Goal: Information Seeking & Learning: Learn about a topic

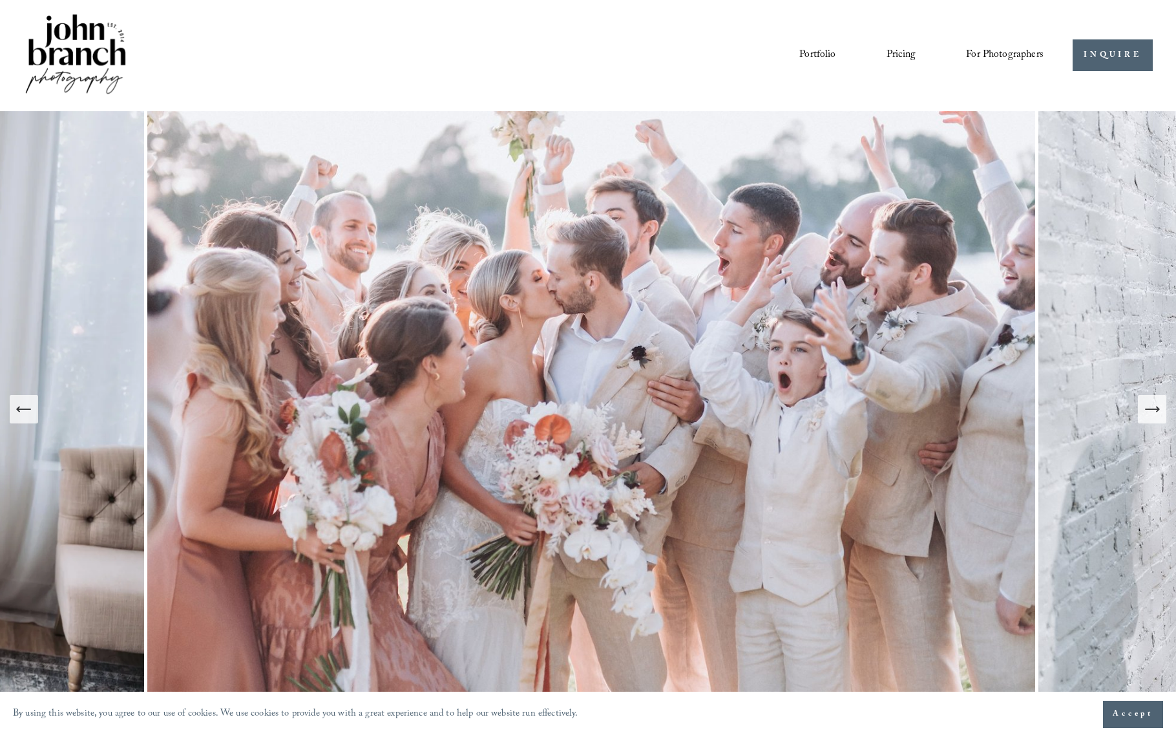
click at [1159, 408] on icon "Next Slide" at bounding box center [1158, 408] width 3 height 5
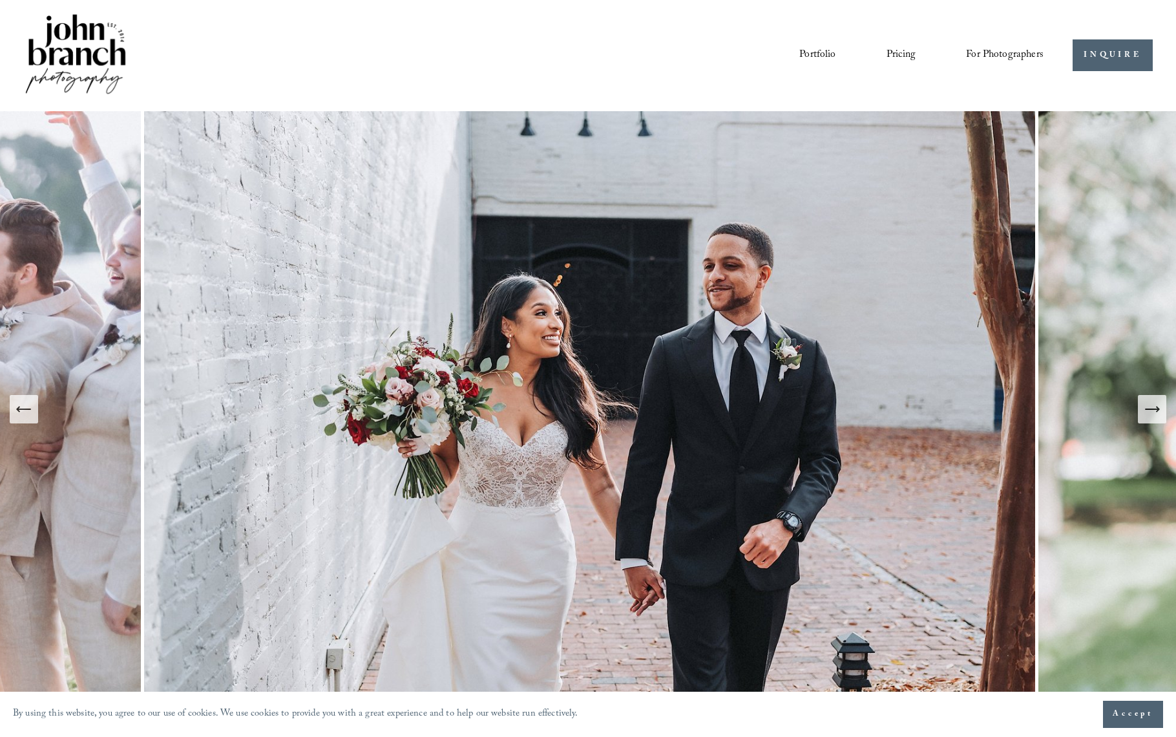
click at [1159, 408] on icon "Next Slide" at bounding box center [1152, 409] width 18 height 18
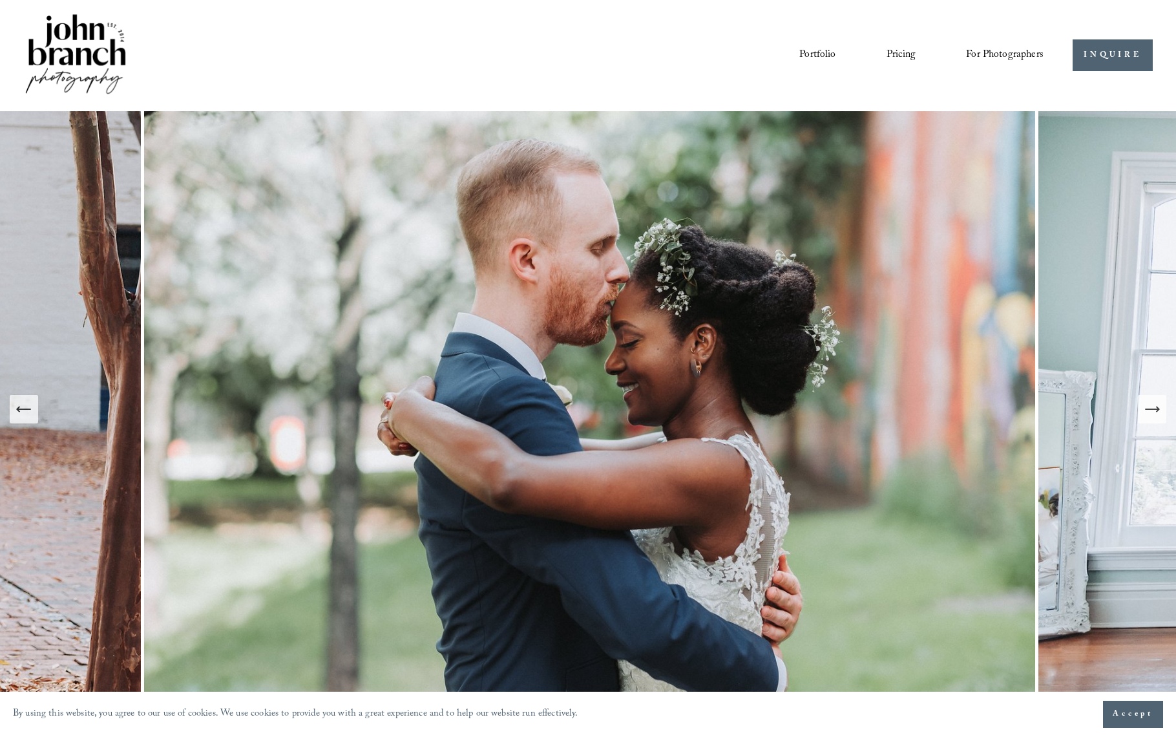
click at [1152, 412] on icon "Next Slide" at bounding box center [1152, 409] width 18 height 18
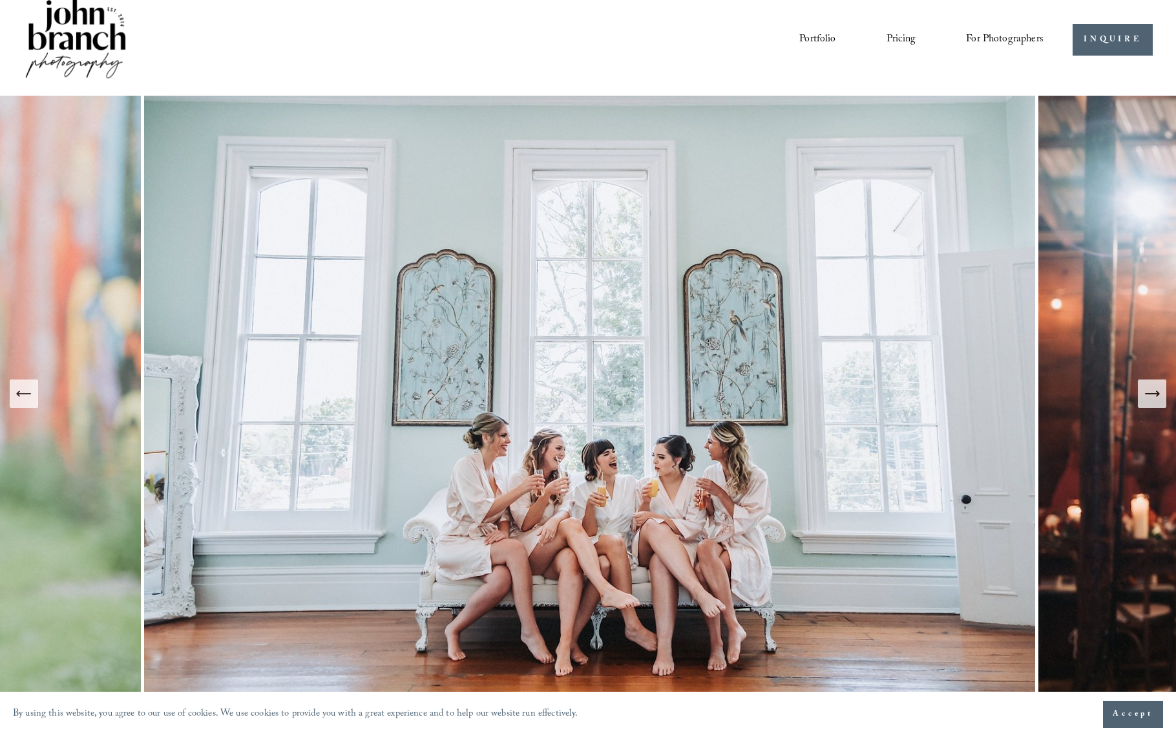
scroll to position [24, 0]
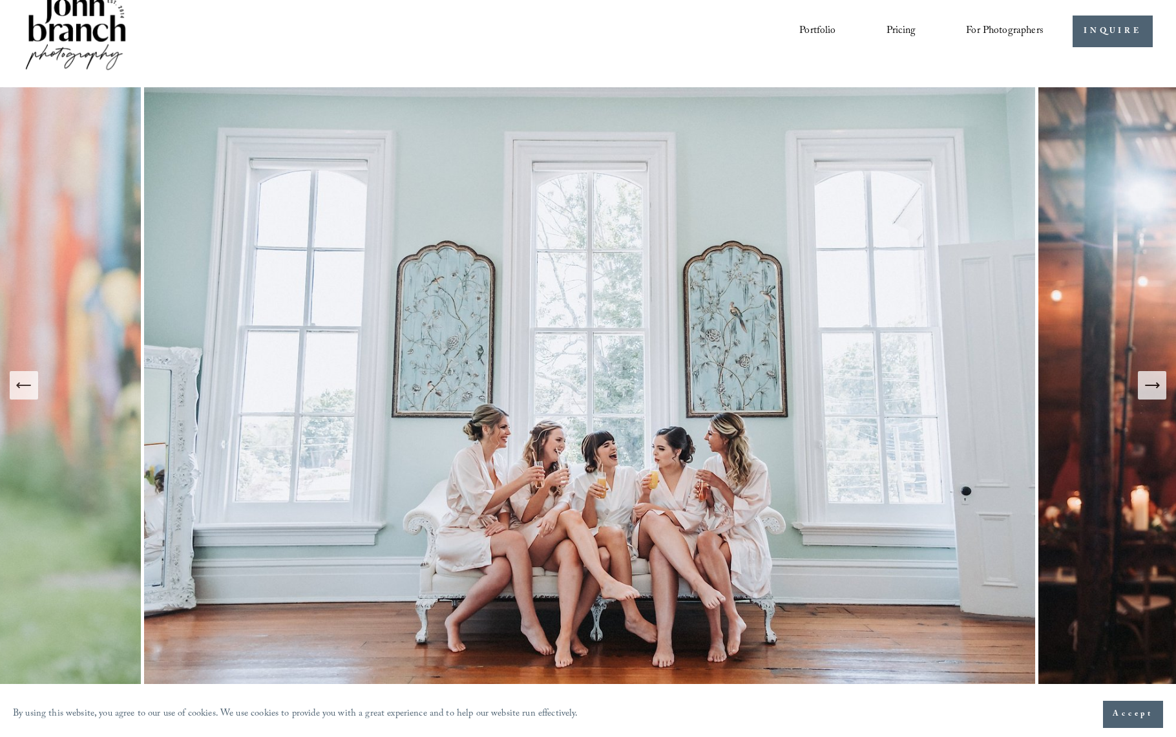
click at [1147, 389] on icon "Next Slide" at bounding box center [1152, 385] width 18 height 18
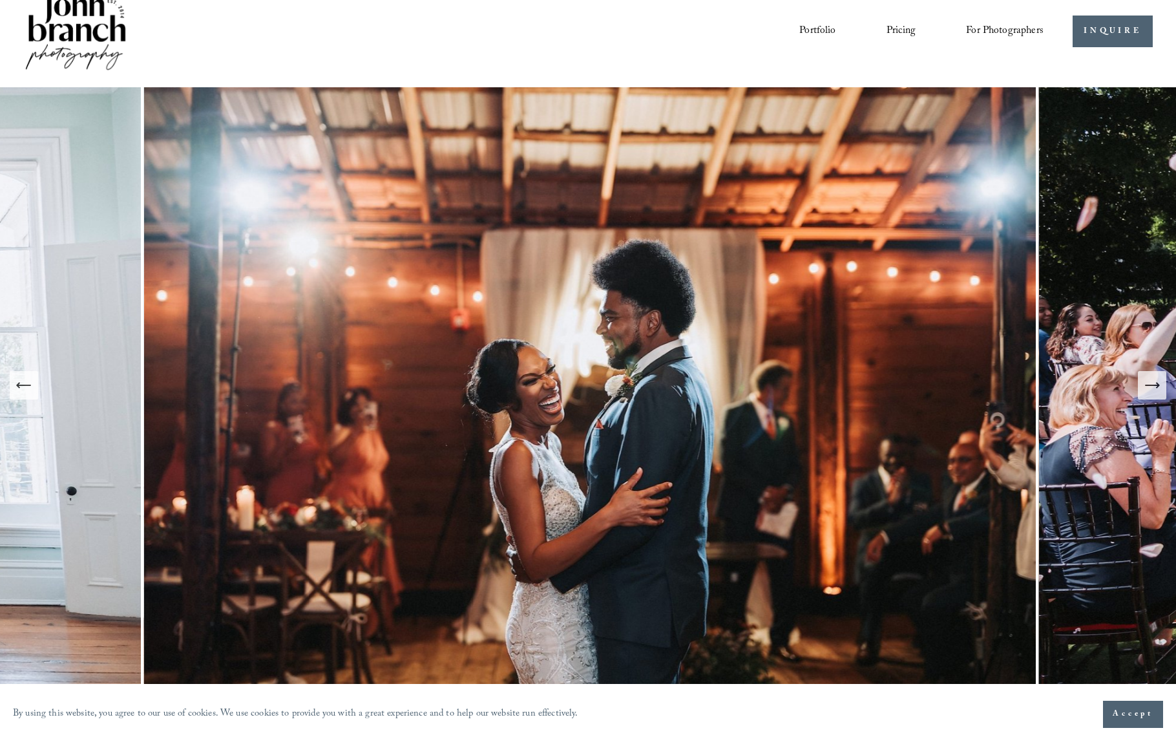
click at [1147, 389] on icon "Next Slide" at bounding box center [1152, 385] width 18 height 18
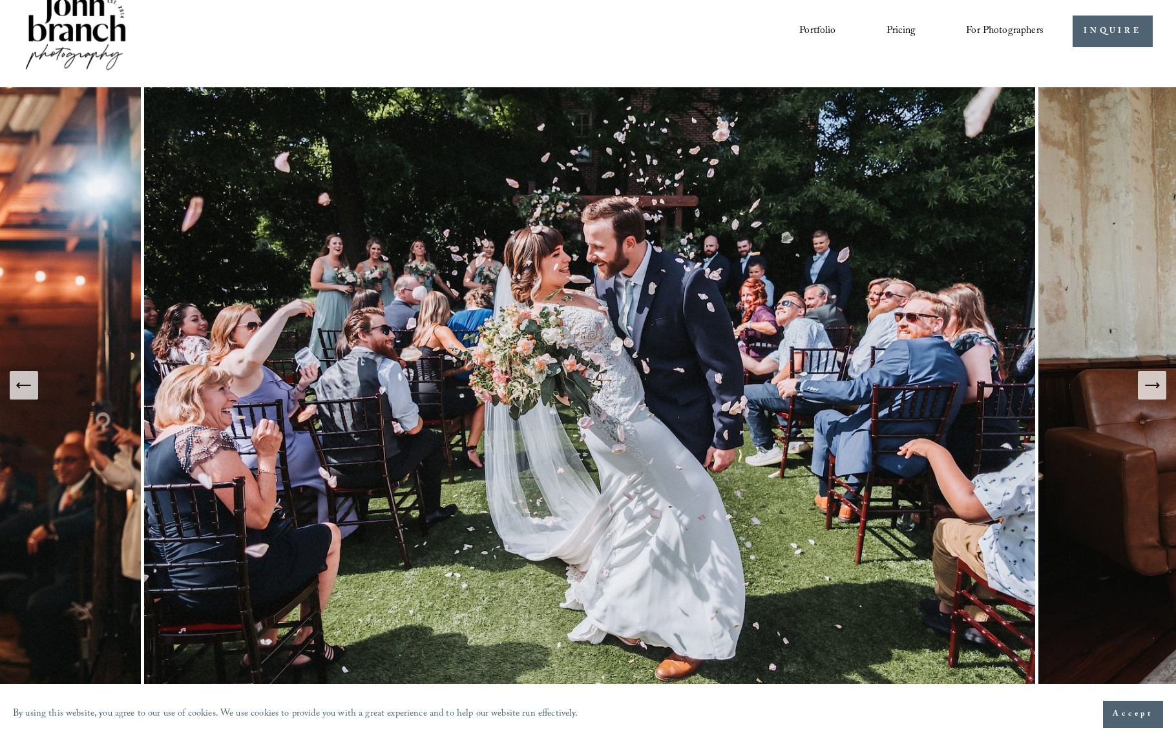
click at [1147, 389] on icon "Next Slide" at bounding box center [1152, 385] width 18 height 18
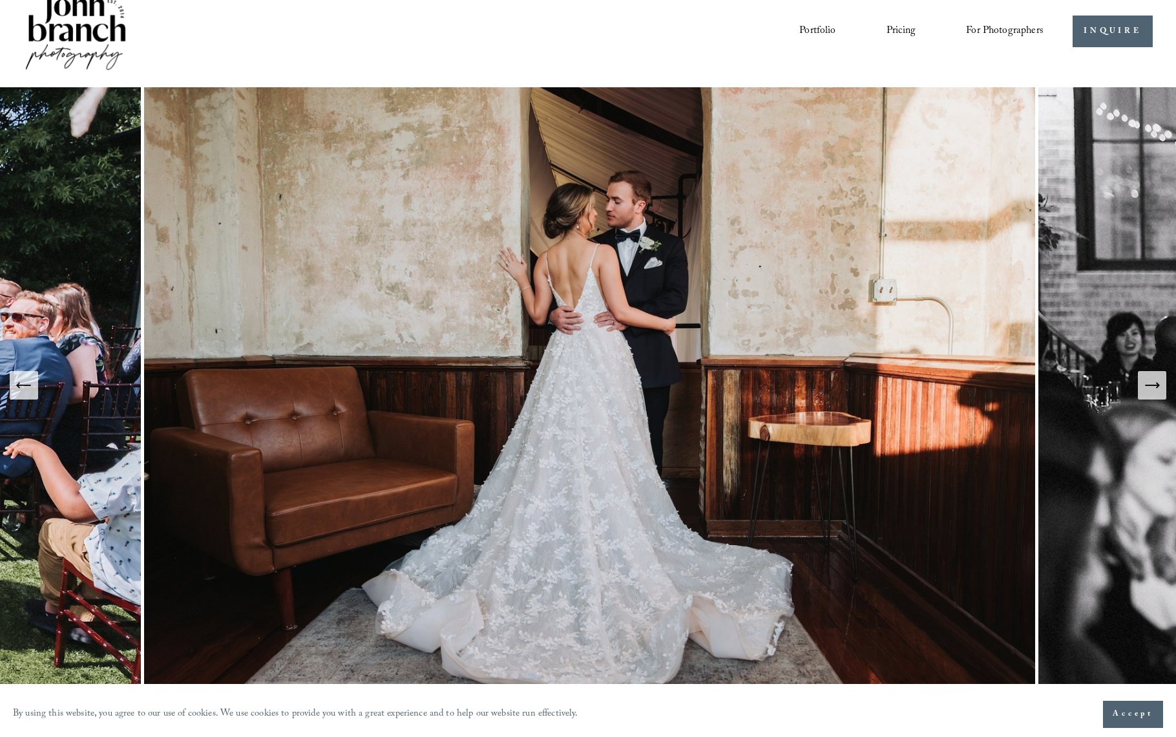
click at [1147, 388] on icon "Next Slide" at bounding box center [1152, 385] width 18 height 18
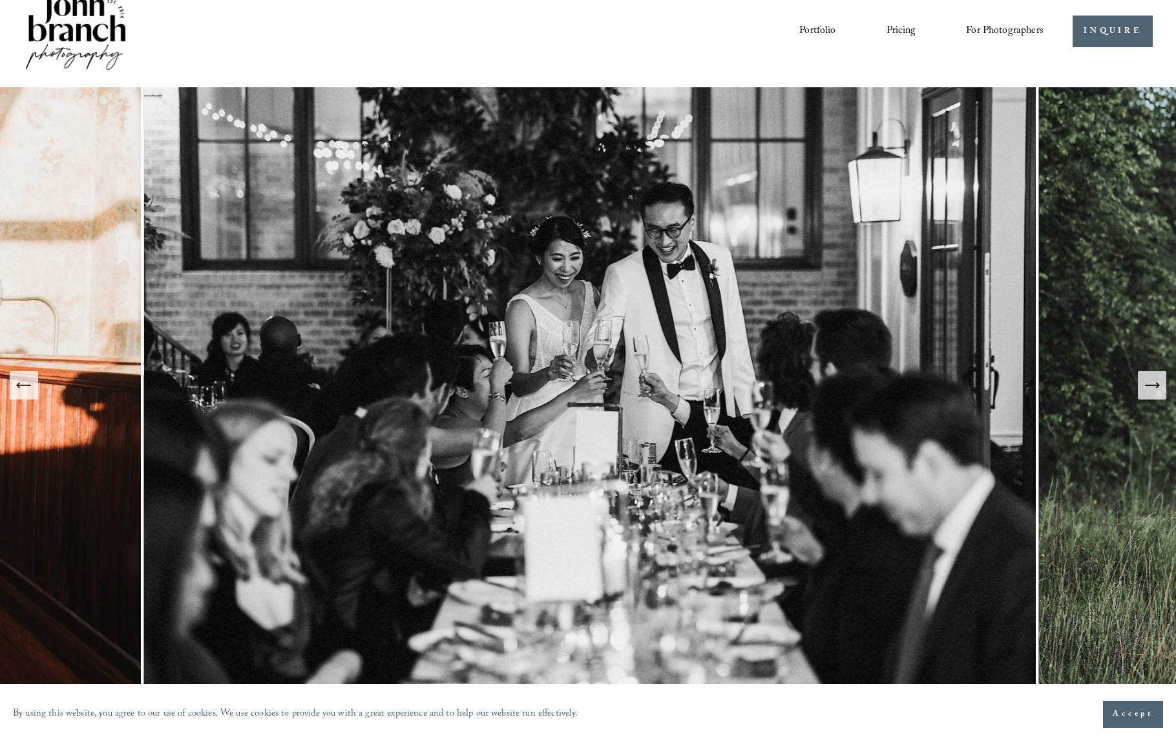
click at [1147, 388] on icon "Next Slide" at bounding box center [1152, 385] width 18 height 18
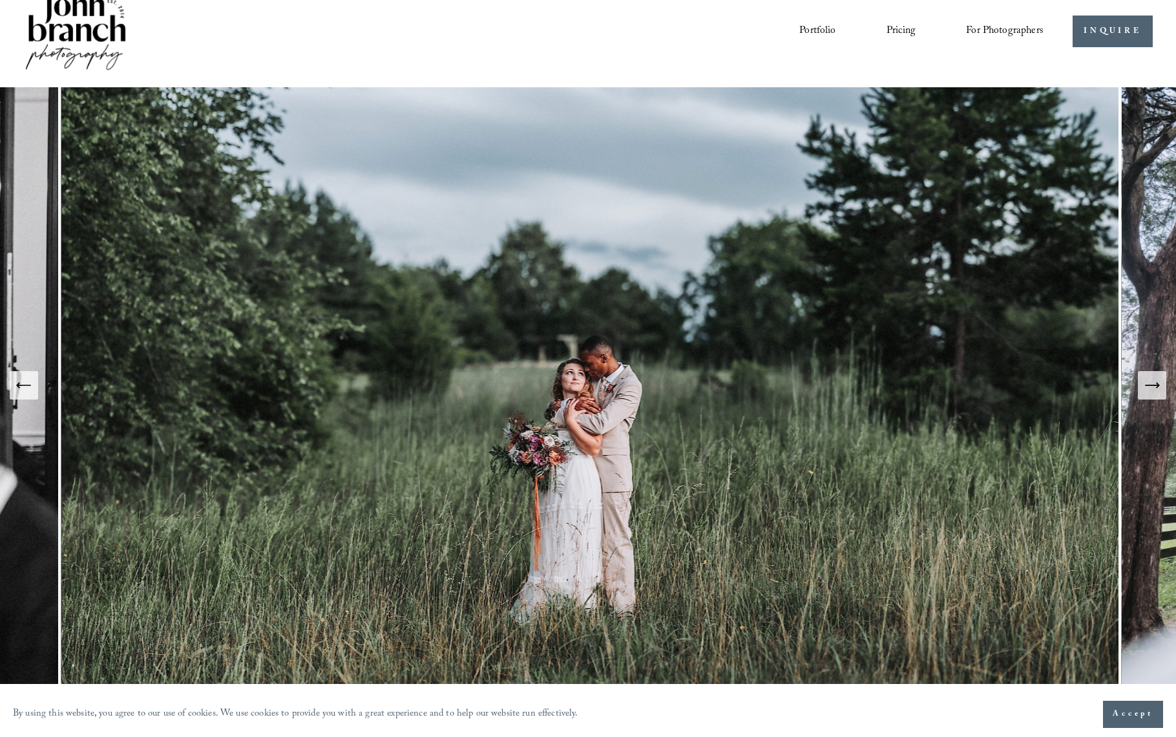
click at [1147, 388] on icon "Next Slide" at bounding box center [1152, 385] width 18 height 18
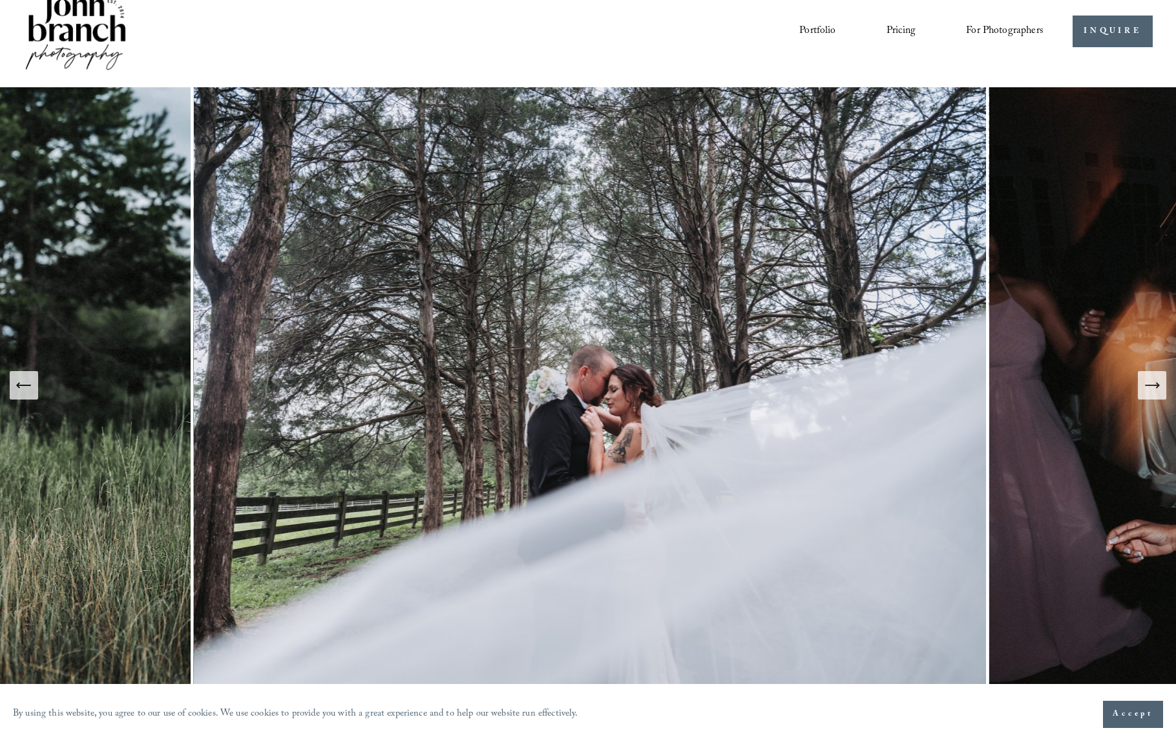
click at [1147, 388] on icon "Next Slide" at bounding box center [1152, 385] width 18 height 18
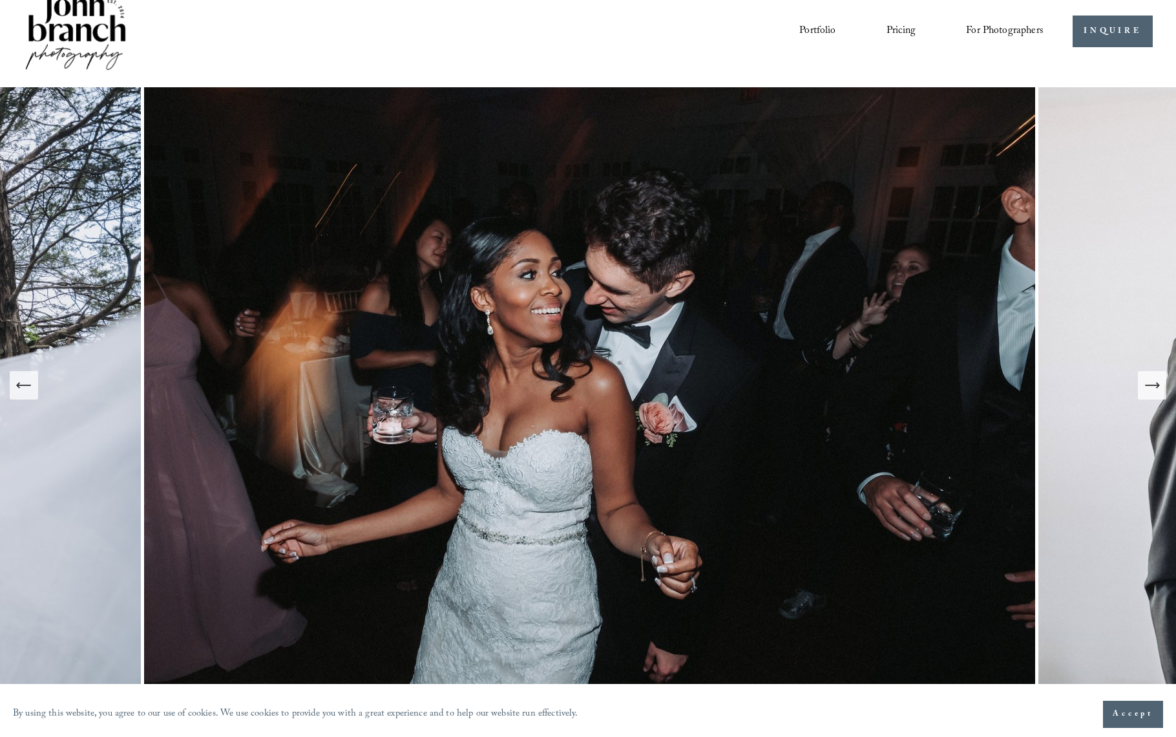
click at [1146, 388] on icon "Next Slide" at bounding box center [1152, 385] width 18 height 18
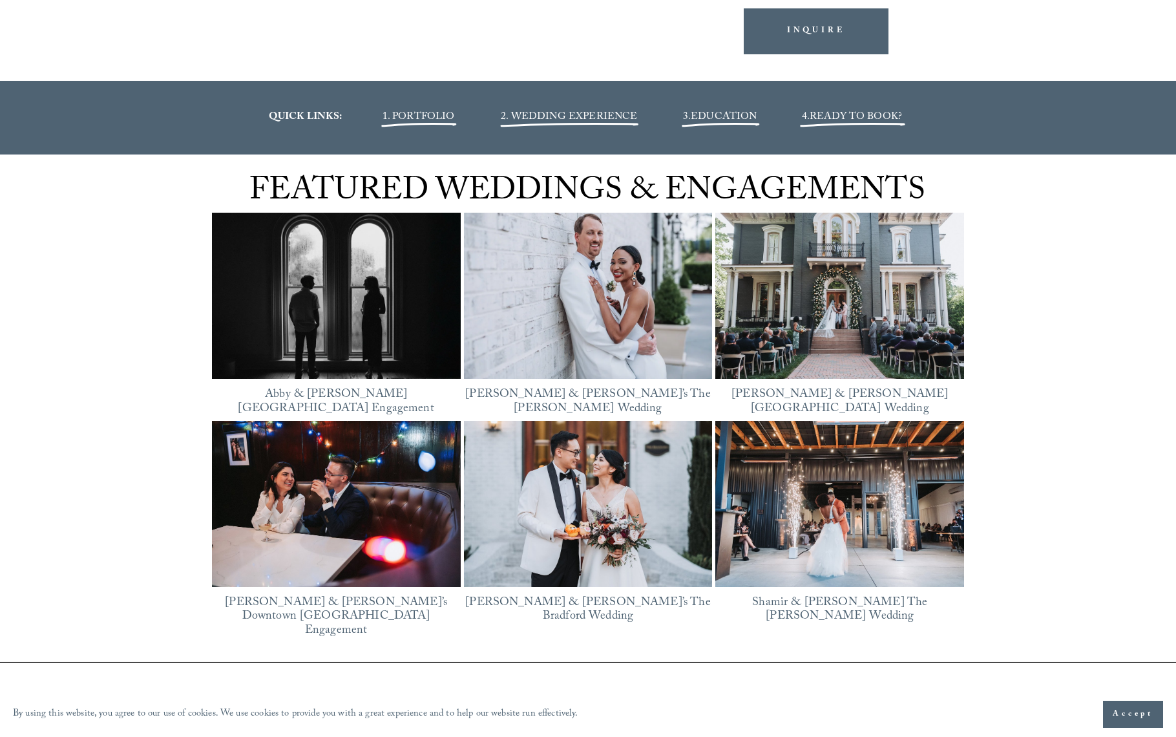
scroll to position [1703, 0]
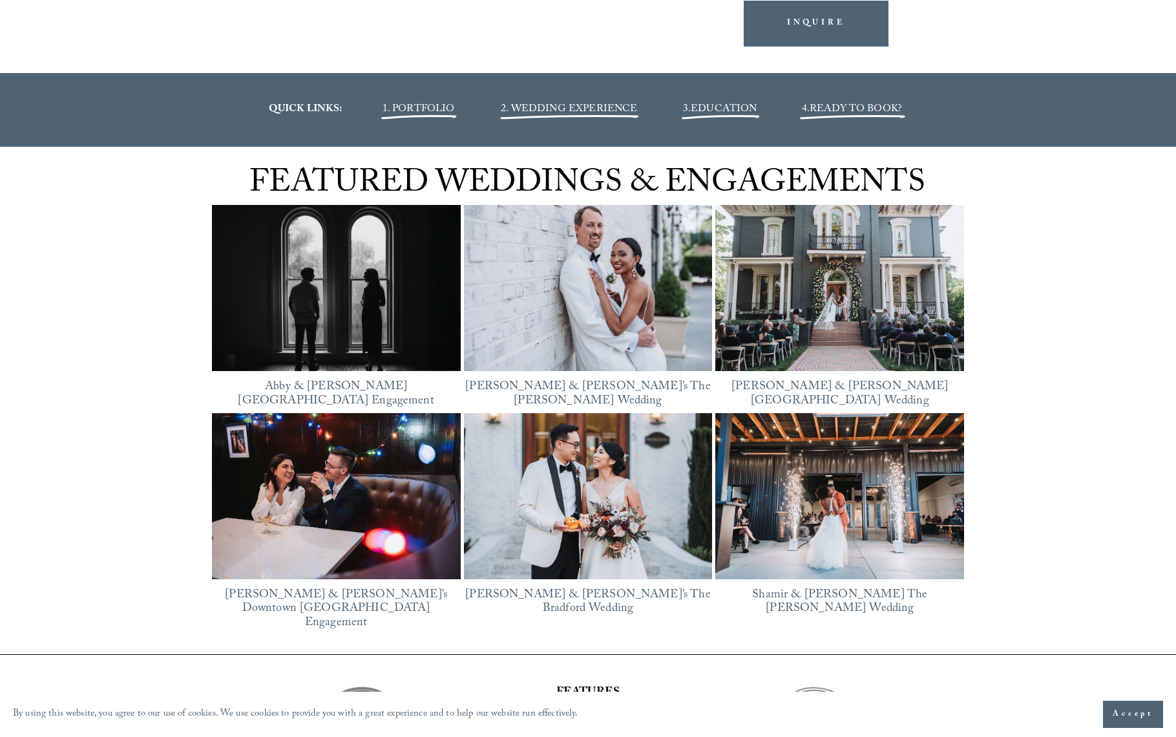
click at [355, 342] on img at bounding box center [336, 288] width 249 height 187
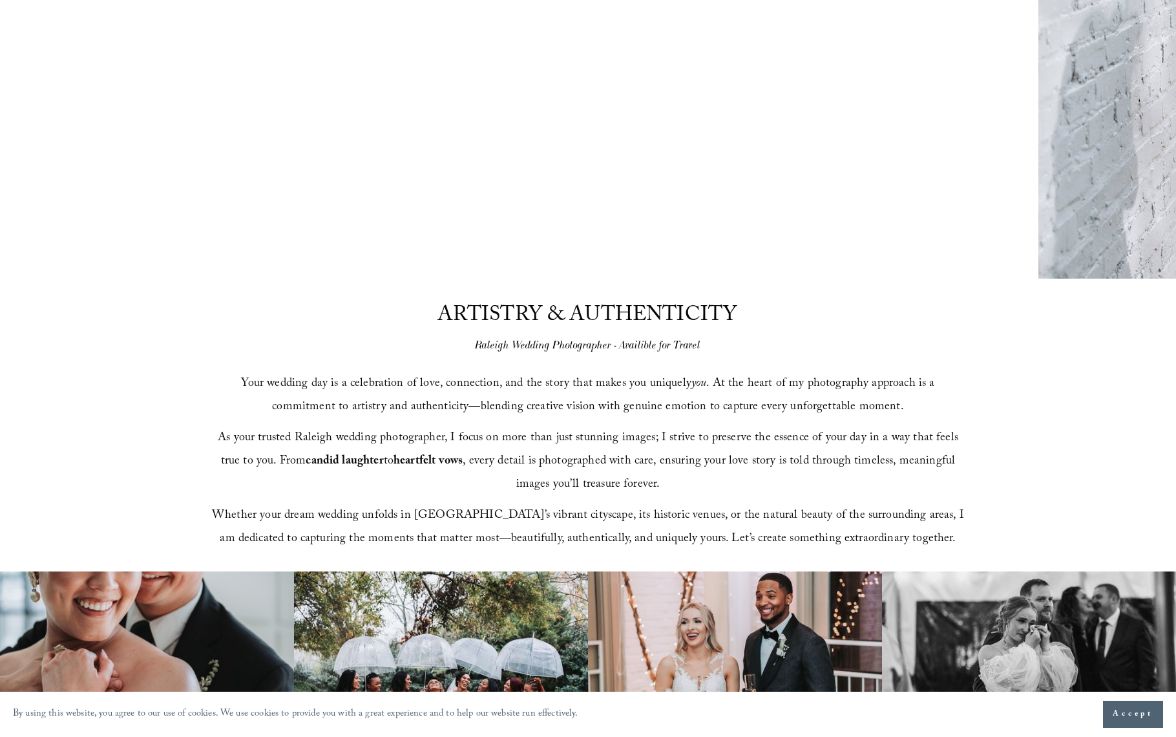
scroll to position [34, 0]
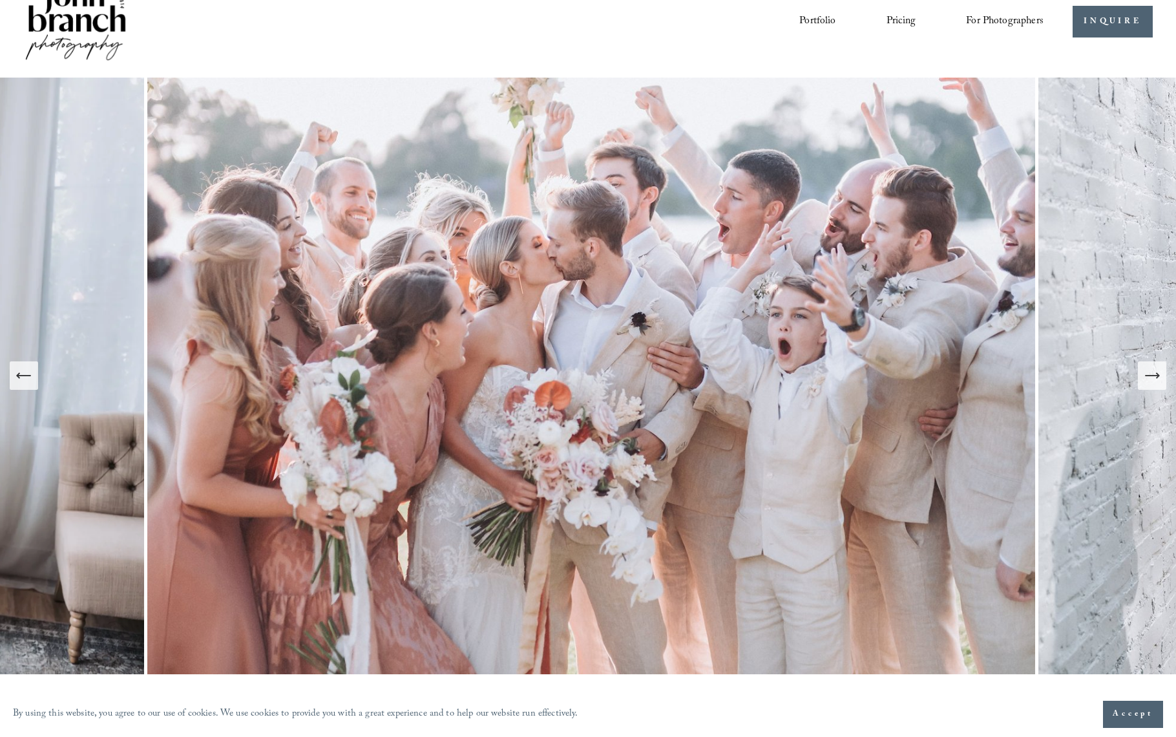
click at [36, 374] on button "Previous Slide" at bounding box center [24, 375] width 28 height 28
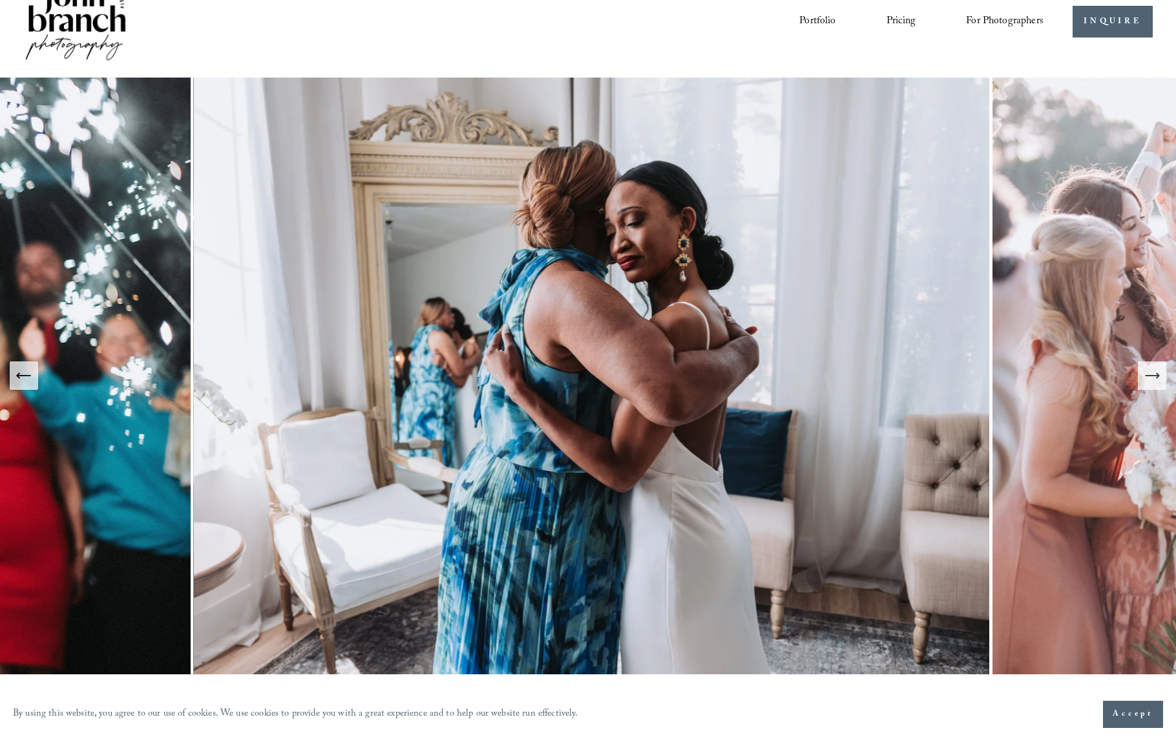
click at [36, 374] on button "Previous Slide" at bounding box center [24, 375] width 28 height 28
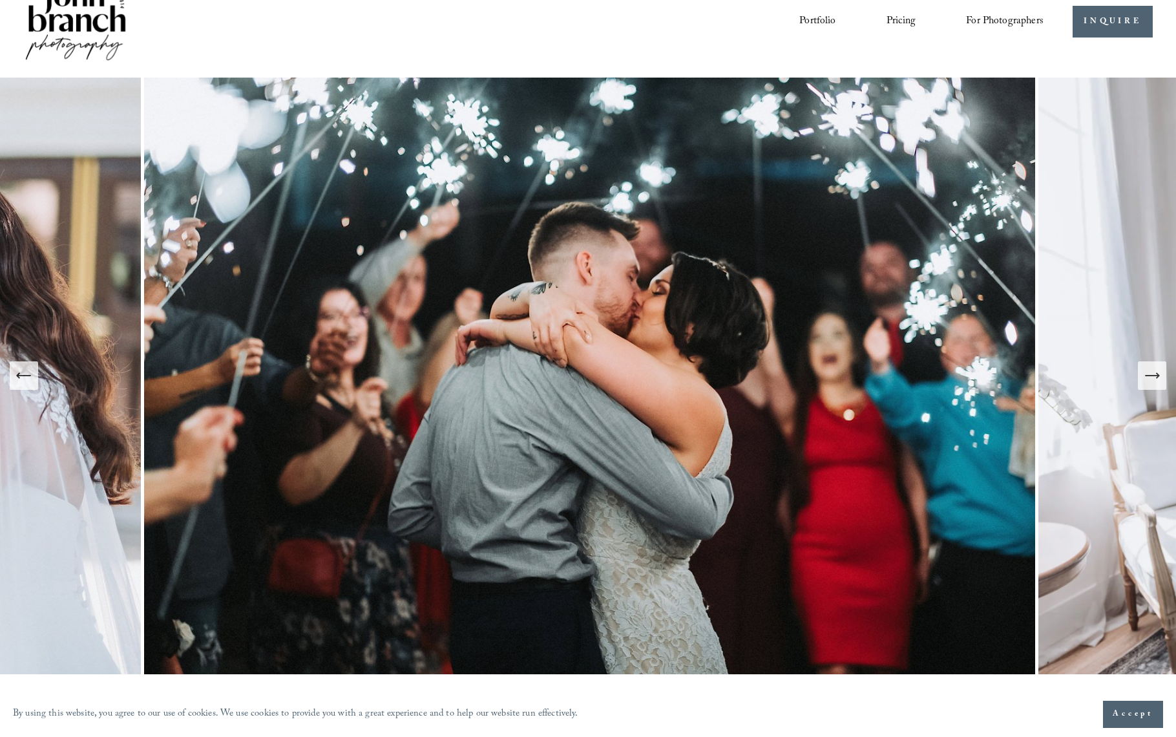
click at [36, 374] on button "Previous Slide" at bounding box center [24, 375] width 28 height 28
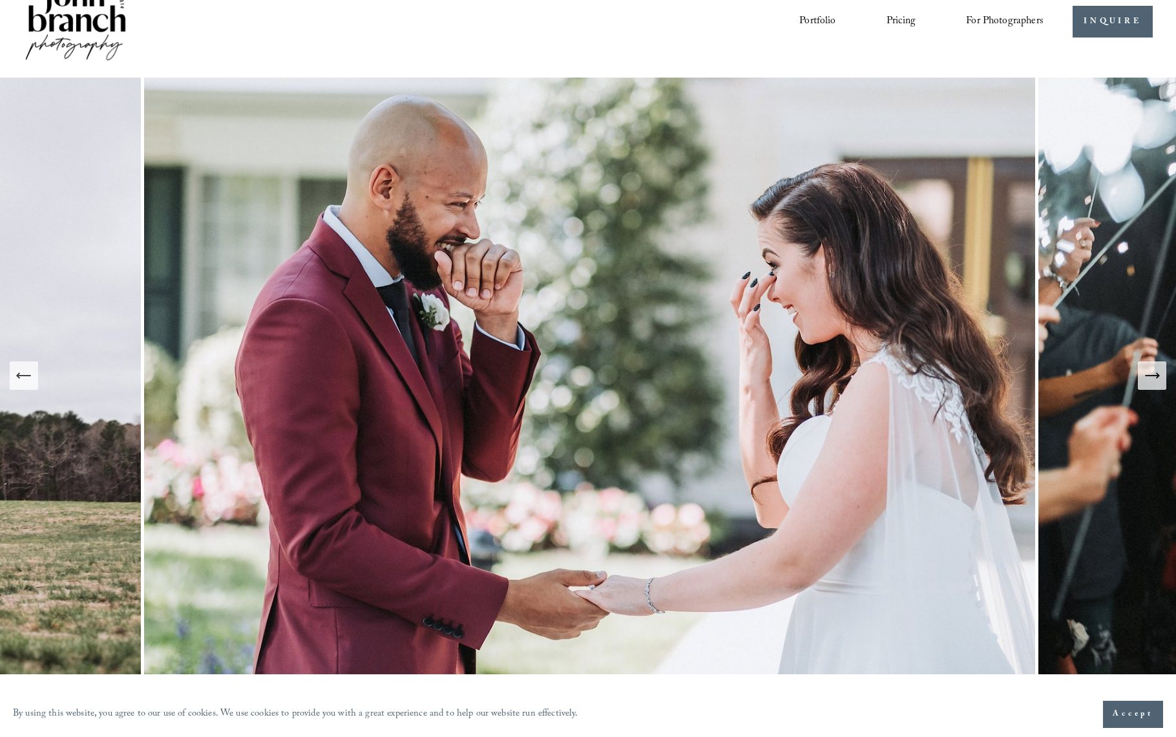
click at [36, 374] on button "Previous Slide" at bounding box center [24, 375] width 28 height 28
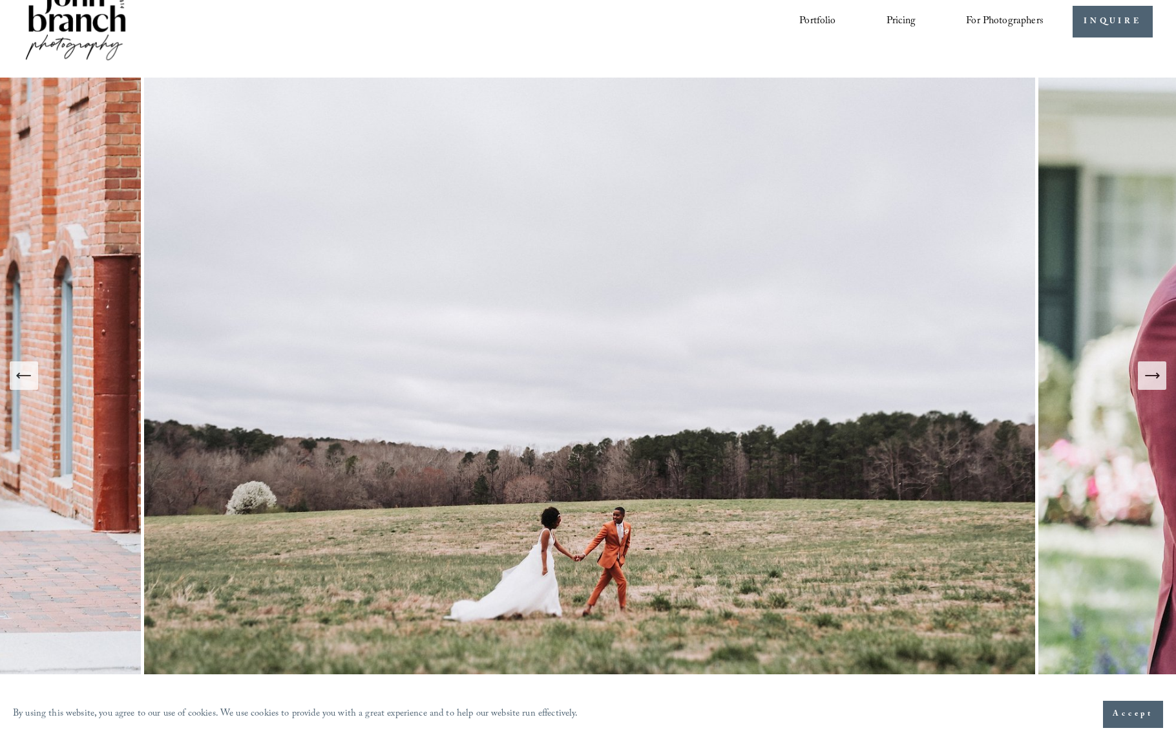
click at [36, 374] on button "Previous Slide" at bounding box center [24, 375] width 28 height 28
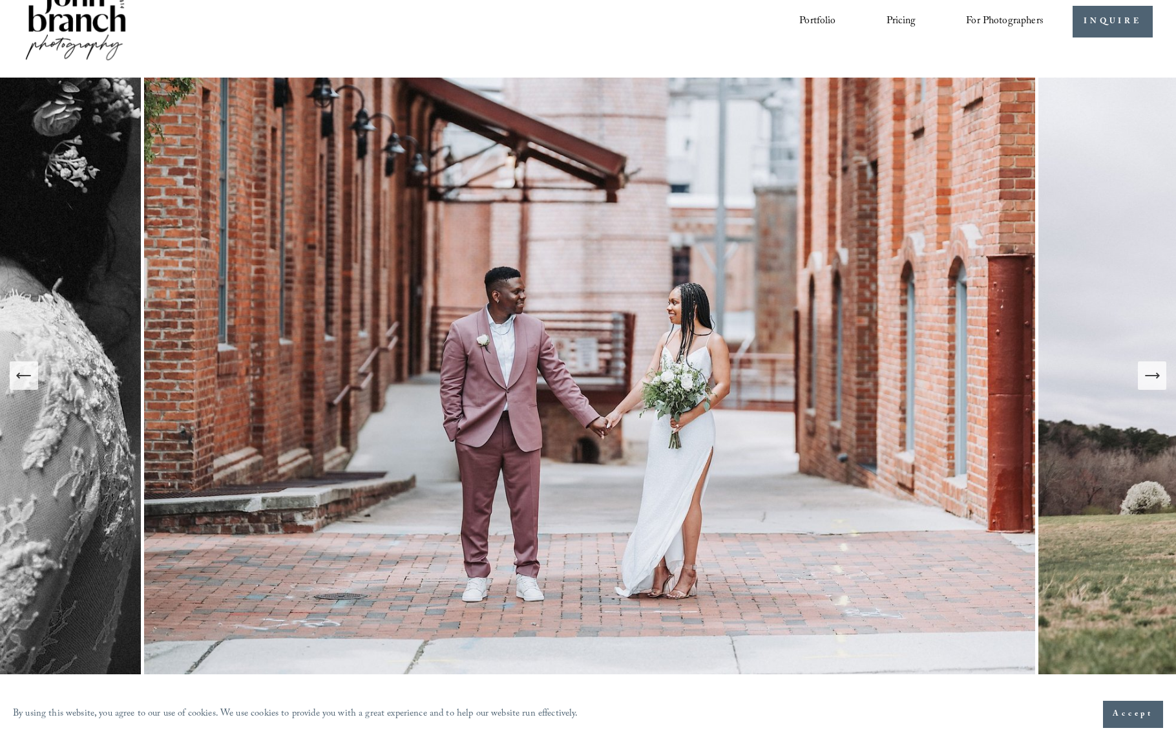
click at [22, 375] on icon "Previous Slide" at bounding box center [24, 375] width 14 height 0
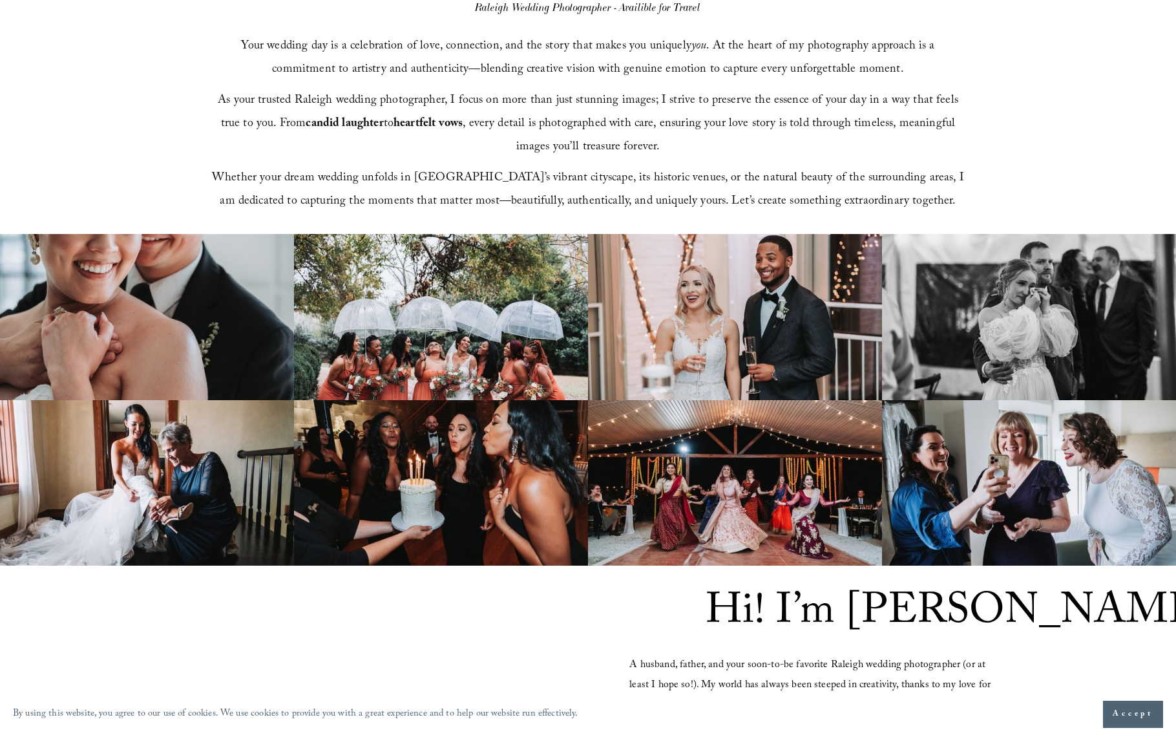
scroll to position [775, 0]
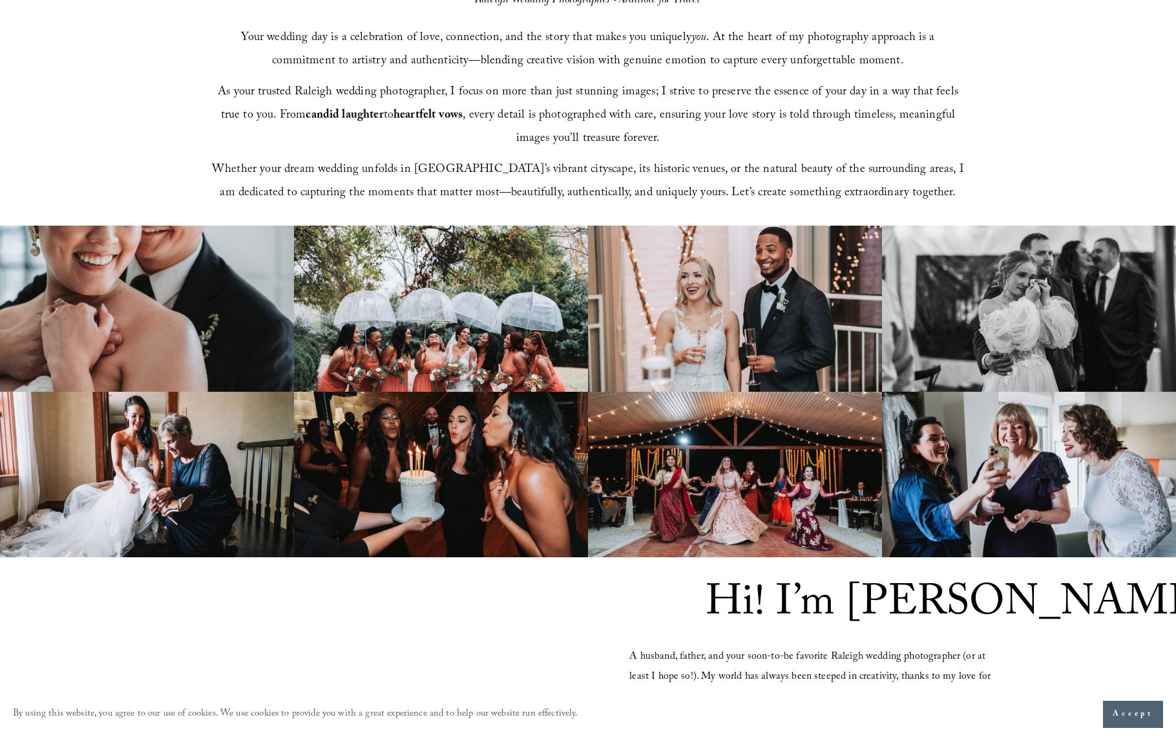
click at [165, 287] on img at bounding box center [147, 309] width 294 height 166
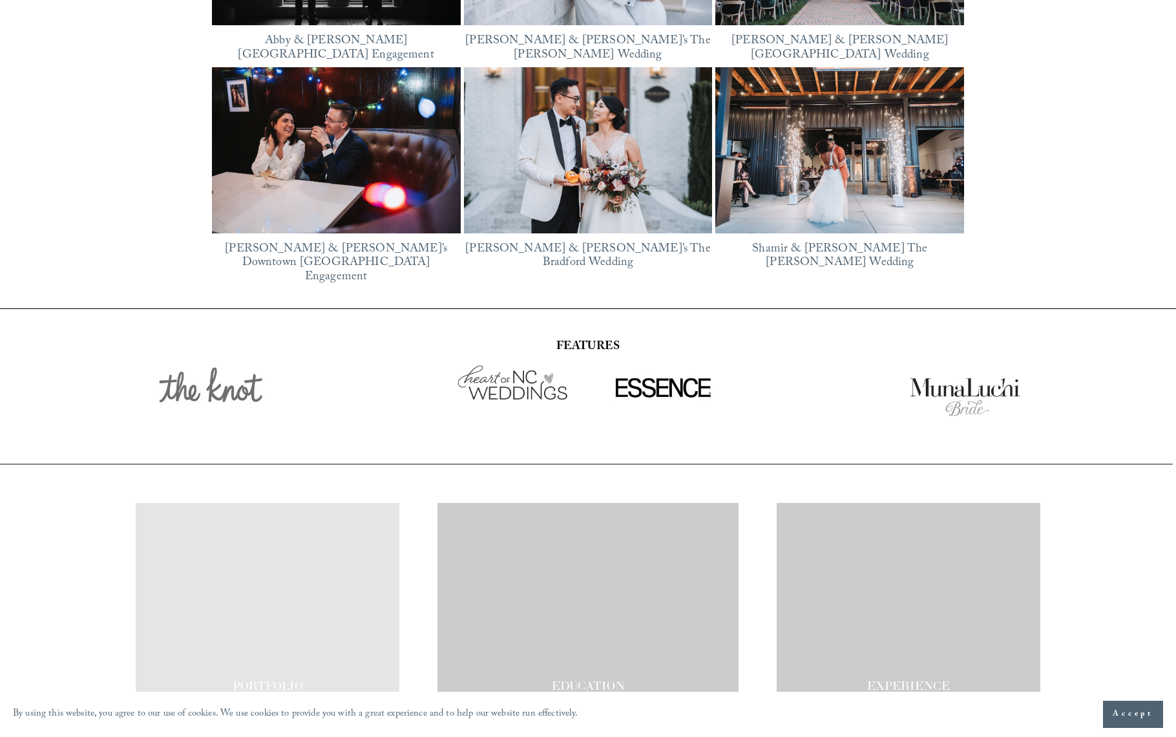
scroll to position [2223, 0]
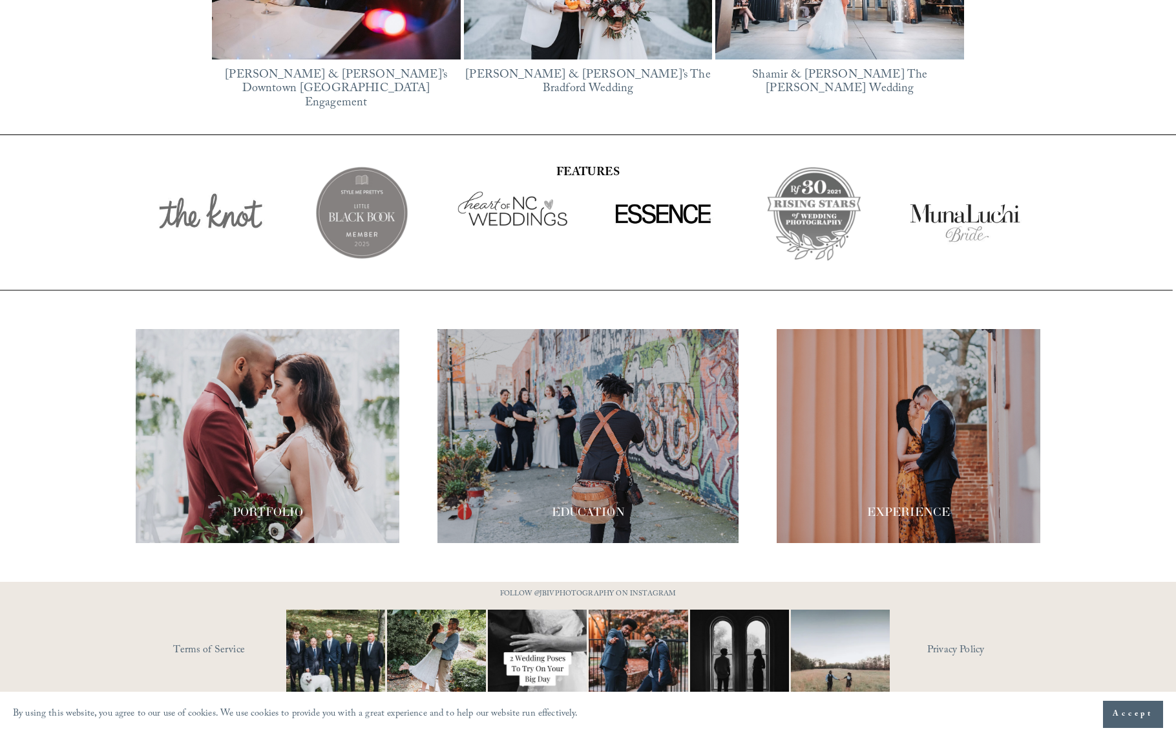
click at [255, 432] on div at bounding box center [268, 436] width 264 height 214
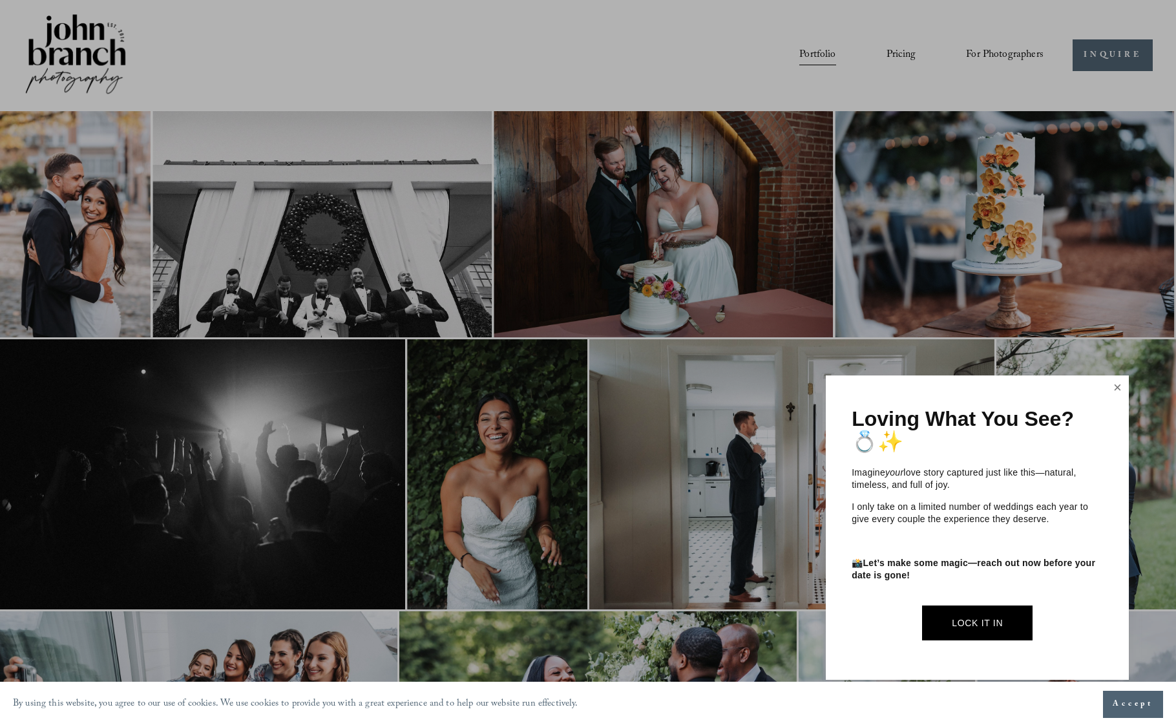
click at [1121, 388] on link "Close" at bounding box center [1117, 387] width 19 height 21
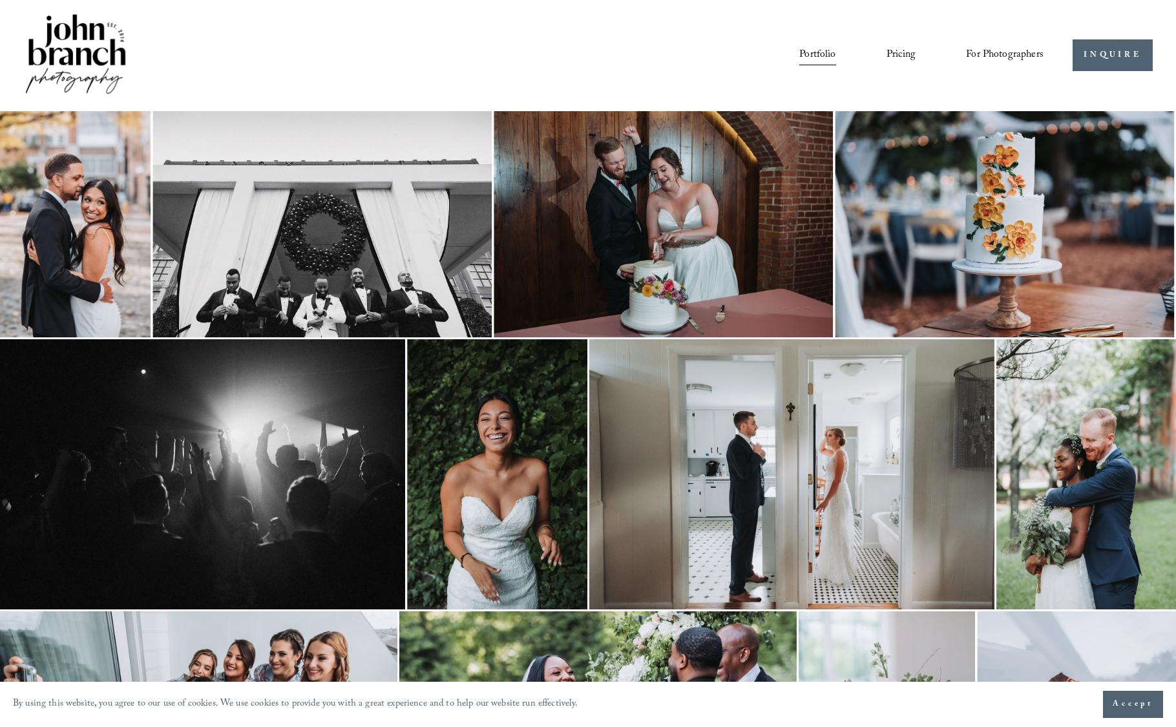
click at [0, 0] on link "Blog" at bounding box center [0, 0] width 0 height 0
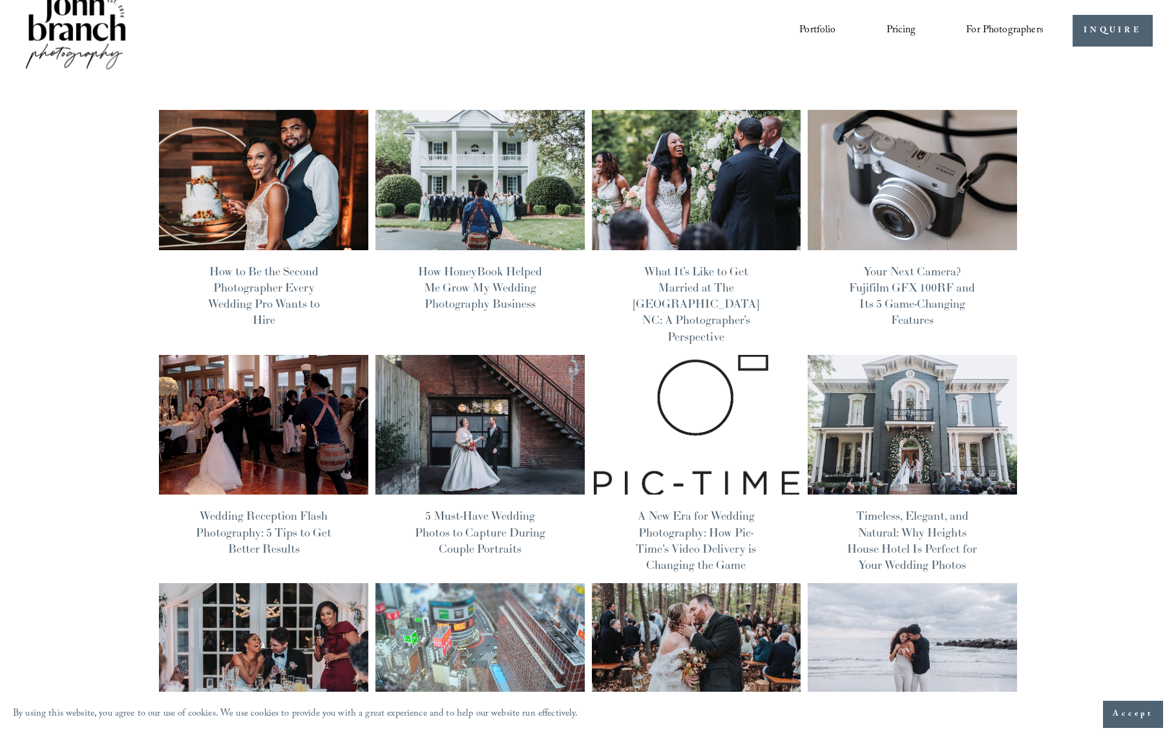
scroll to position [33, 0]
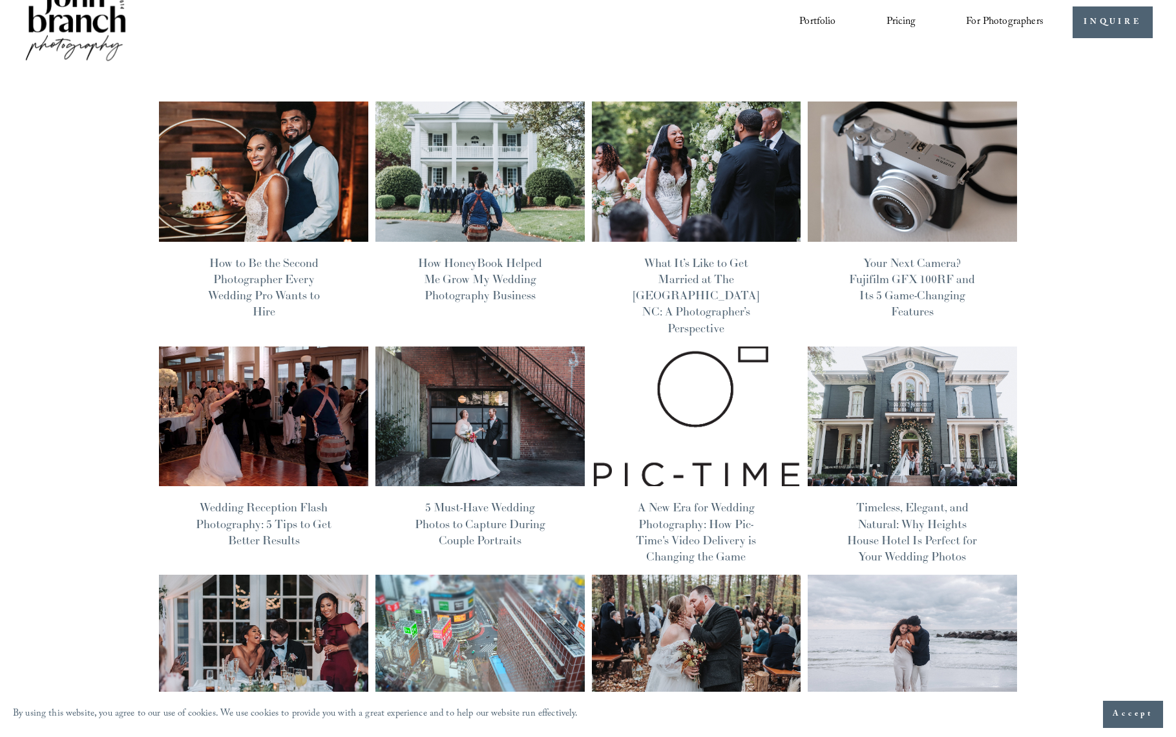
click at [257, 500] on link "Wedding Reception Flash Photography: 5 Tips to Get Better Results" at bounding box center [264, 523] width 136 height 47
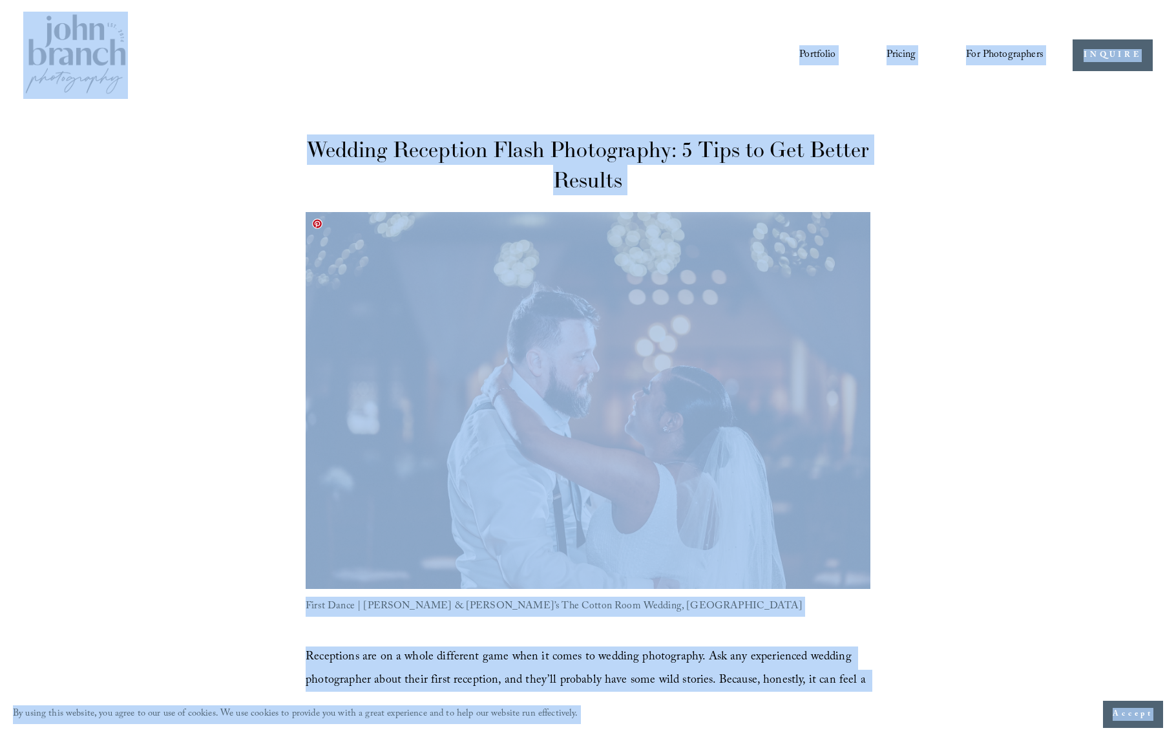
click at [624, 373] on div at bounding box center [588, 400] width 565 height 377
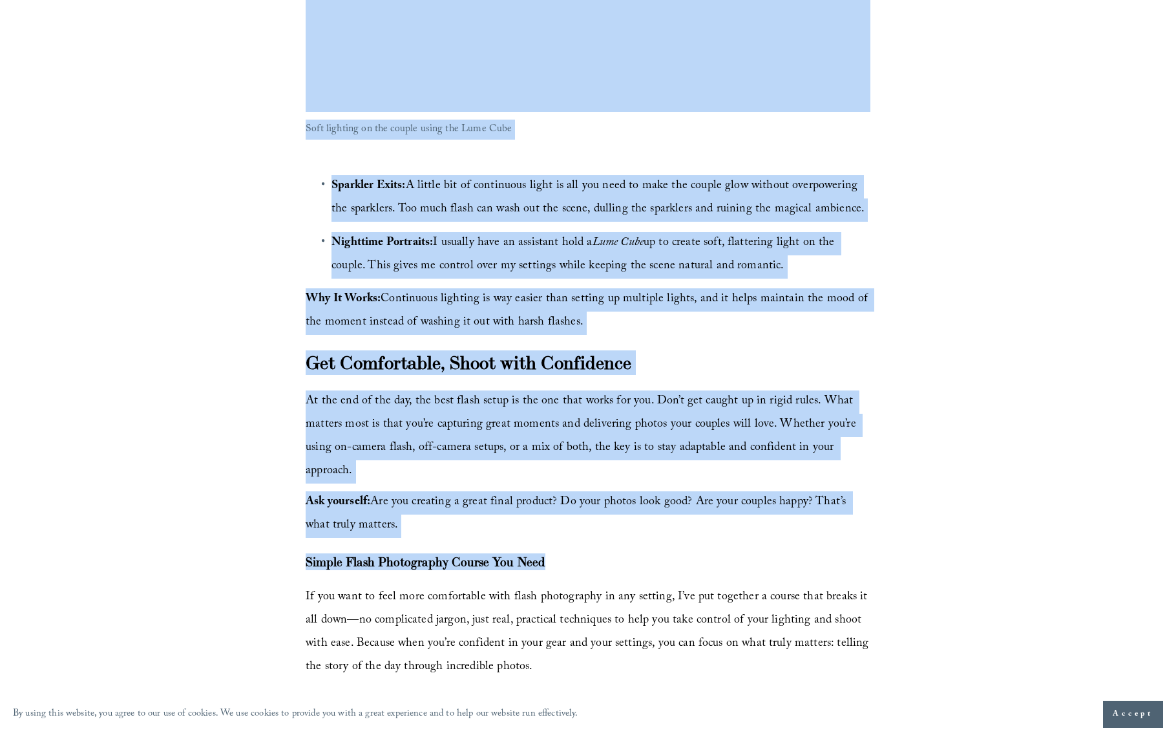
scroll to position [4816, 0]
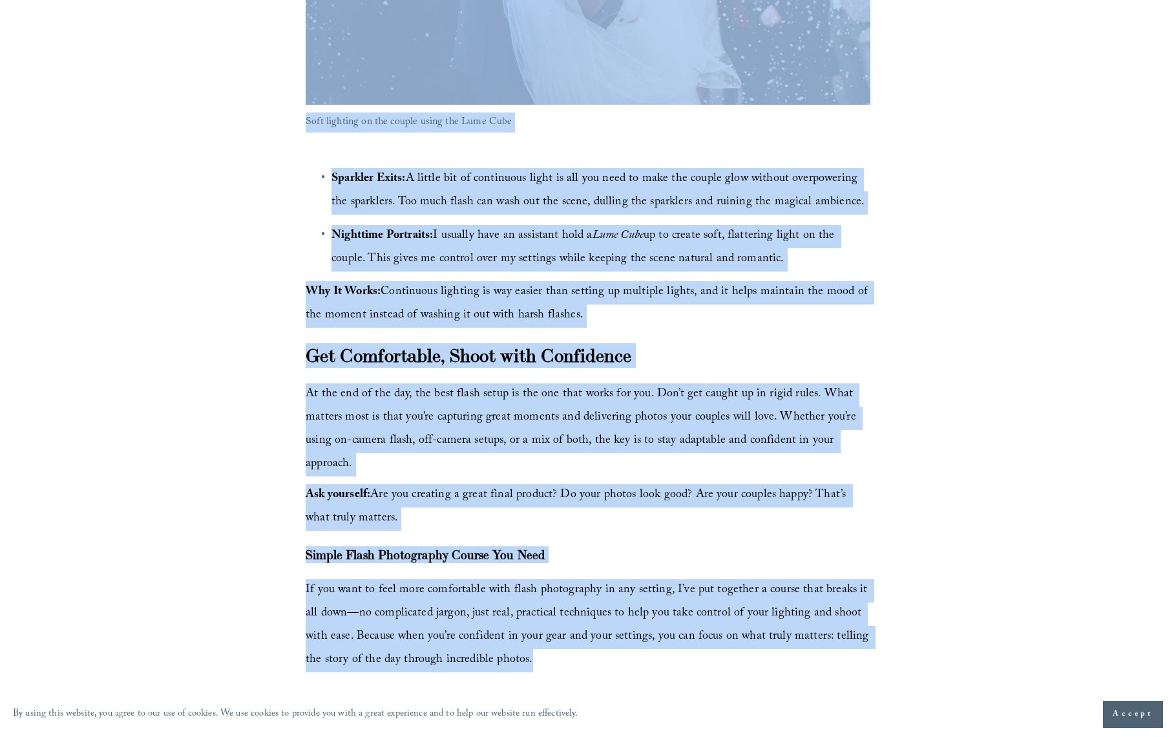
drag, startPoint x: 306, startPoint y: 132, endPoint x: 581, endPoint y: 624, distance: 562.7
copy div "Loremip Dolorsita Conse Adipiscinge: 2 Sedd ei Tem Incidi Utlabor Etd 2 Magnaal…"
